Goal: Go to known website: Access a specific website the user already knows

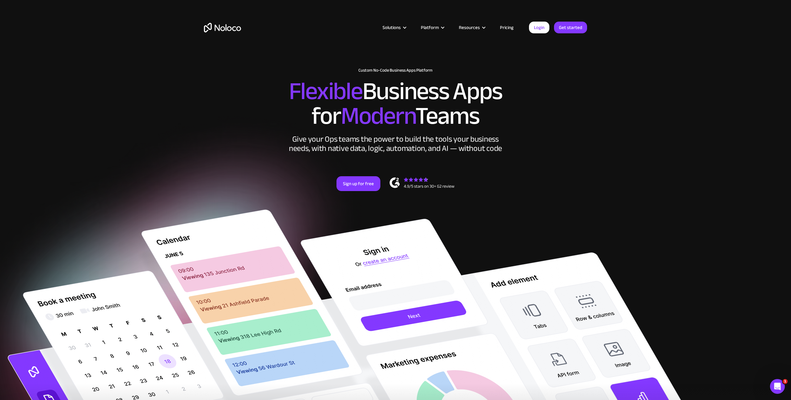
click at [546, 34] on div "Solutions Use Cases Business Types Project Management Keep track of customers, …" at bounding box center [396, 33] width 396 height 36
click at [541, 30] on link "Login" at bounding box center [539, 28] width 20 height 12
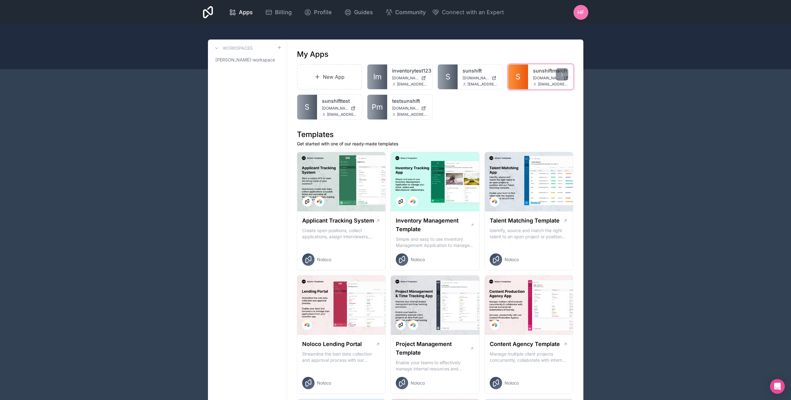
click at [509, 84] on link "S" at bounding box center [518, 77] width 20 height 25
